Goal: Transaction & Acquisition: Purchase product/service

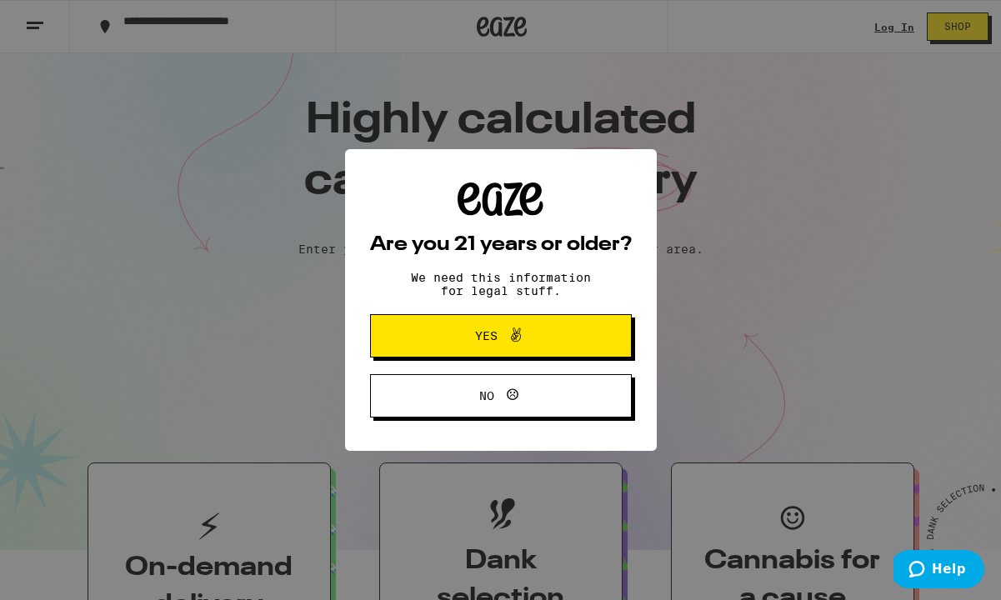
click at [420, 356] on button "Yes" at bounding box center [501, 335] width 262 height 43
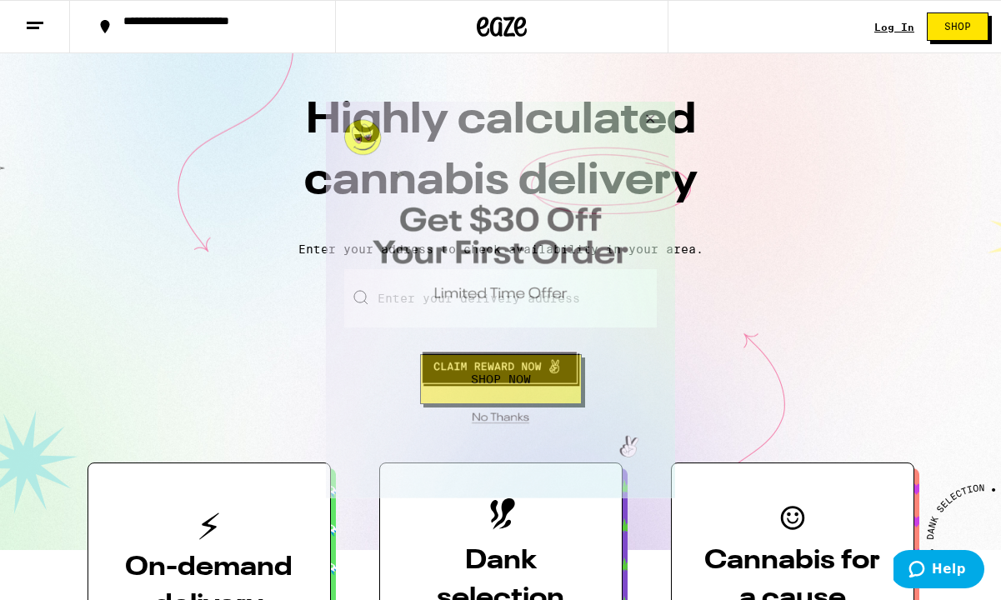
click at [668, 118] on button "Close Modal" at bounding box center [647, 122] width 45 height 40
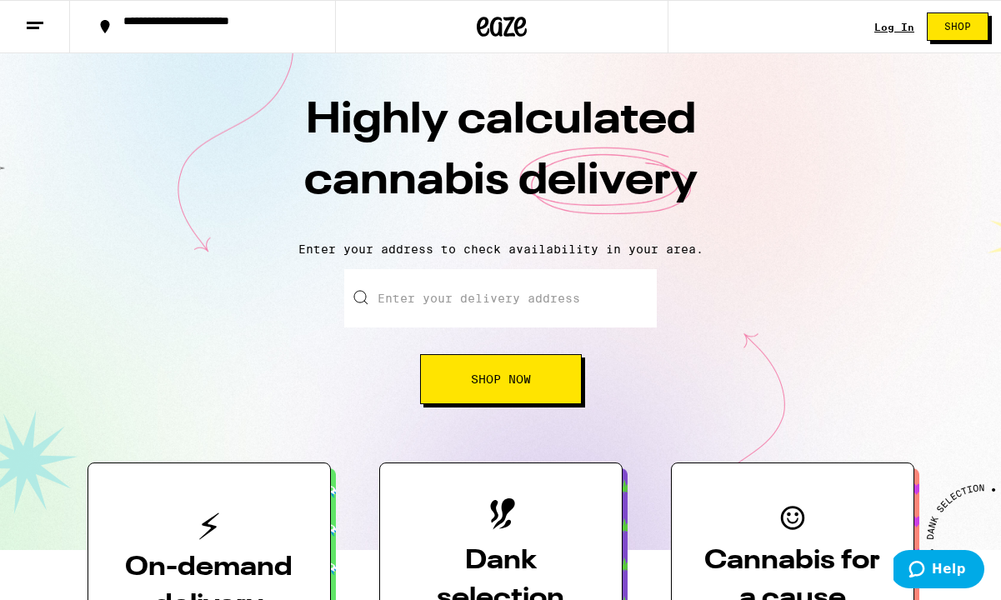
click at [900, 30] on div "Log In" at bounding box center [894, 27] width 40 height 11
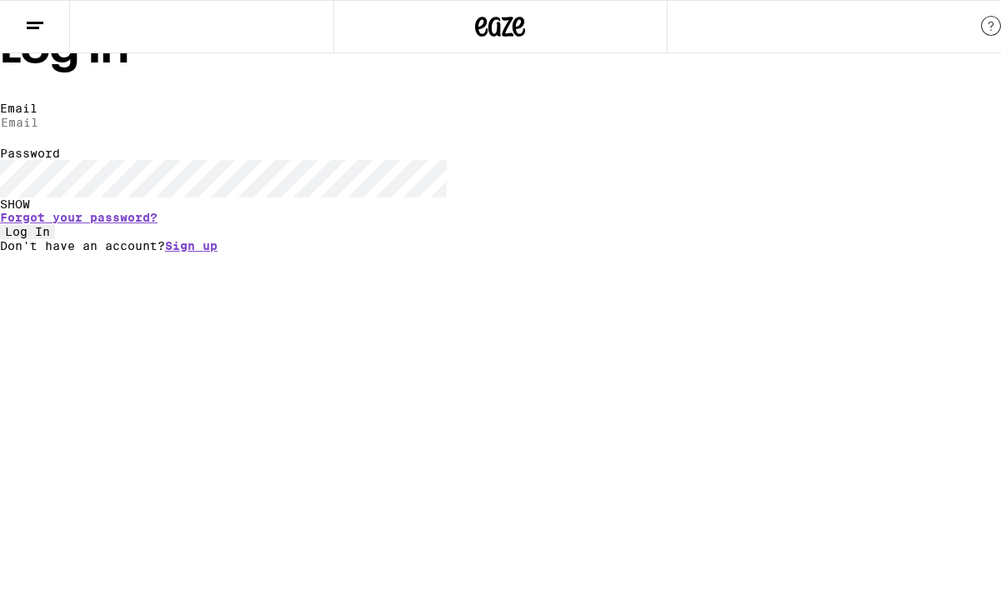
type input "[EMAIL_ADDRESS][DOMAIN_NAME]"
click at [55, 239] on button "Log In" at bounding box center [27, 231] width 55 height 15
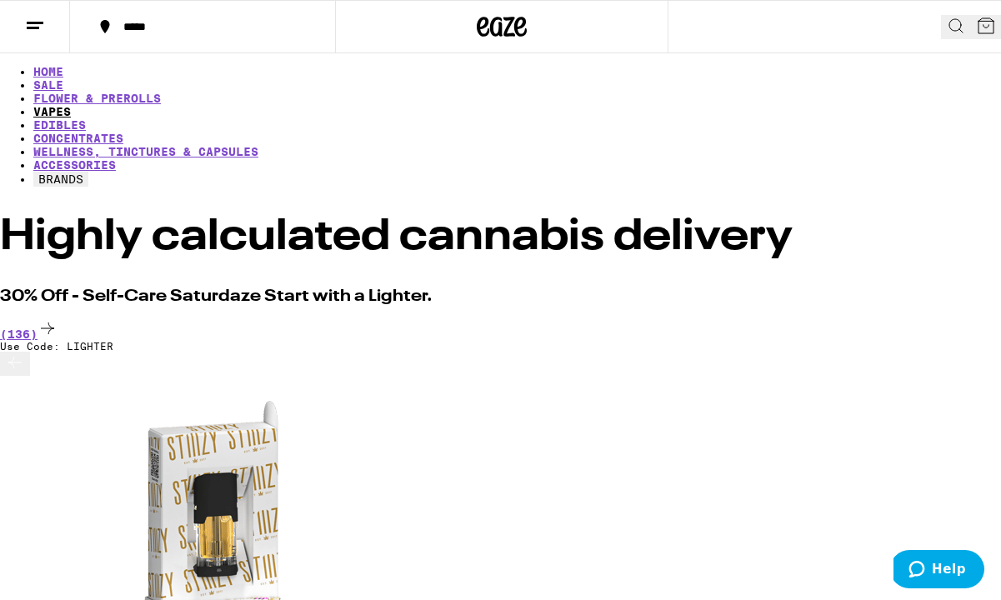
click at [71, 105] on link "VAPES" at bounding box center [52, 111] width 38 height 13
